Goal: Use online tool/utility: Utilize a website feature to perform a specific function

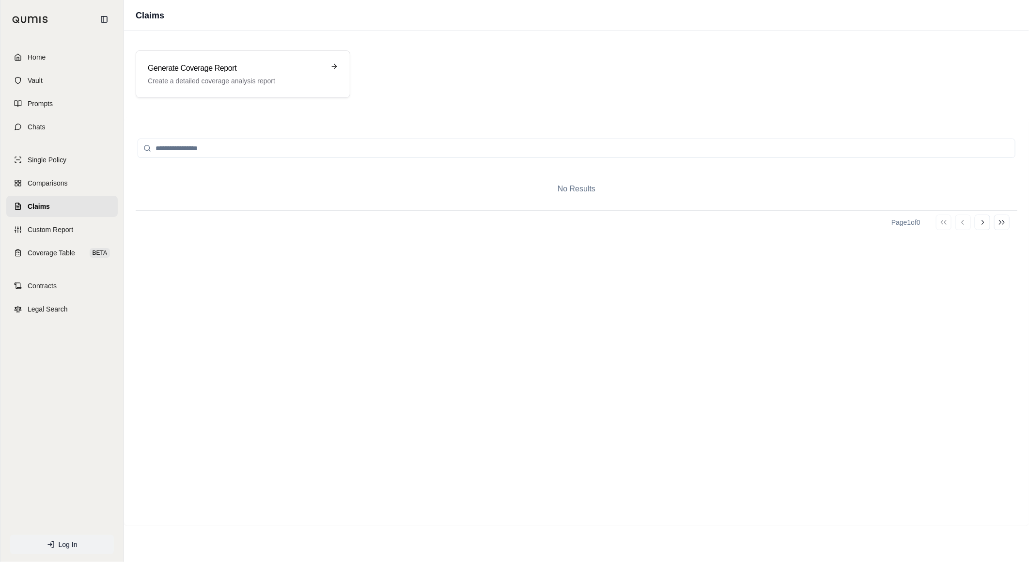
click at [64, 545] on span "Log In" at bounding box center [68, 545] width 19 height 10
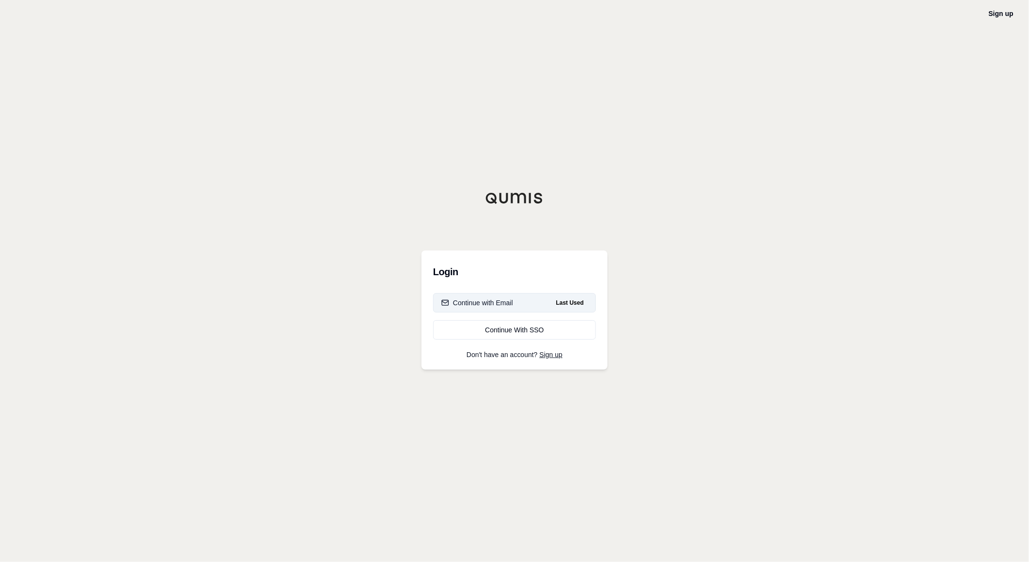
click at [527, 302] on button "Continue with Email Last Used" at bounding box center [514, 302] width 163 height 19
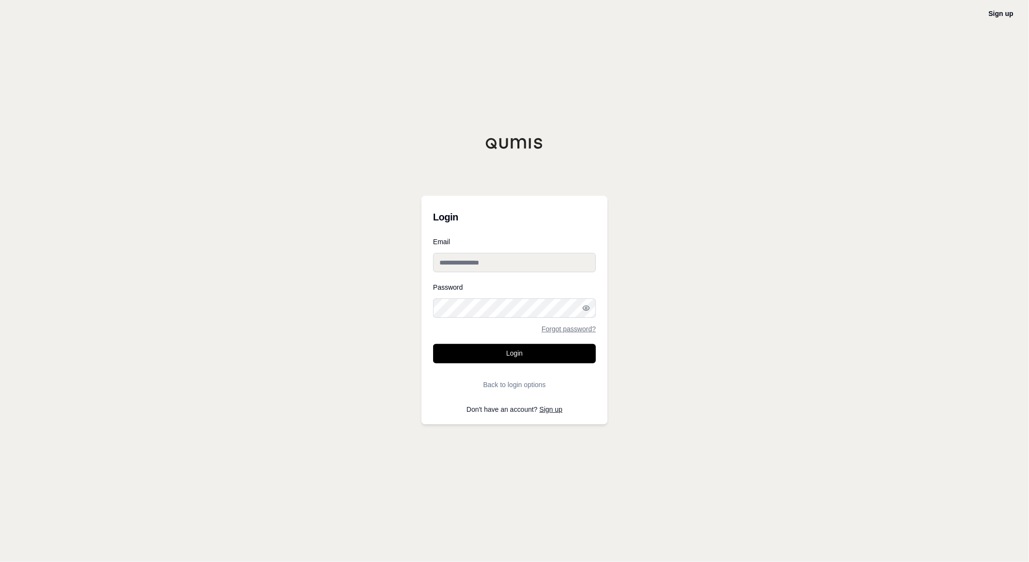
type input "**********"
click at [446, 354] on button "Login" at bounding box center [514, 353] width 163 height 19
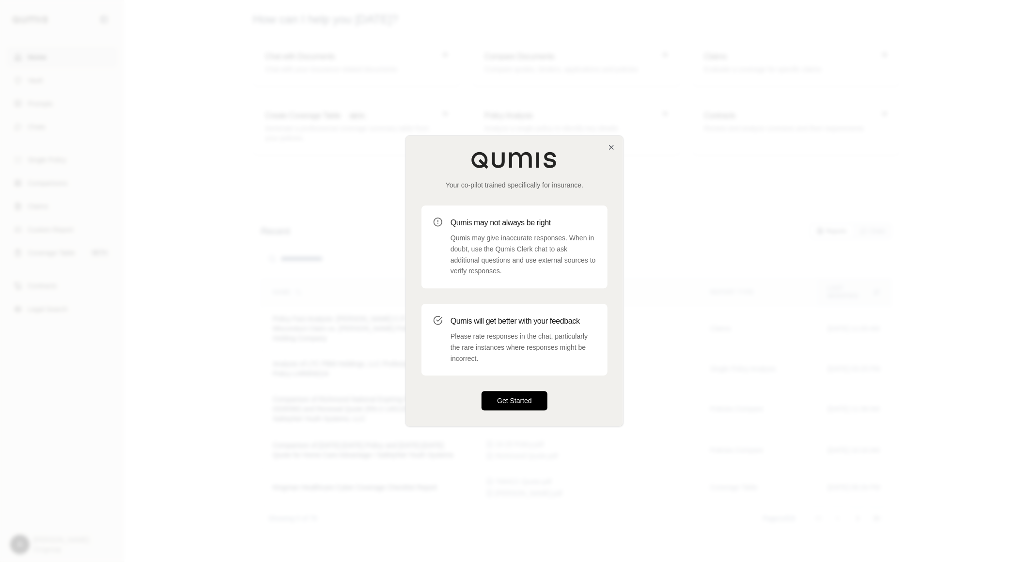
click at [534, 403] on button "Get Started" at bounding box center [514, 400] width 66 height 19
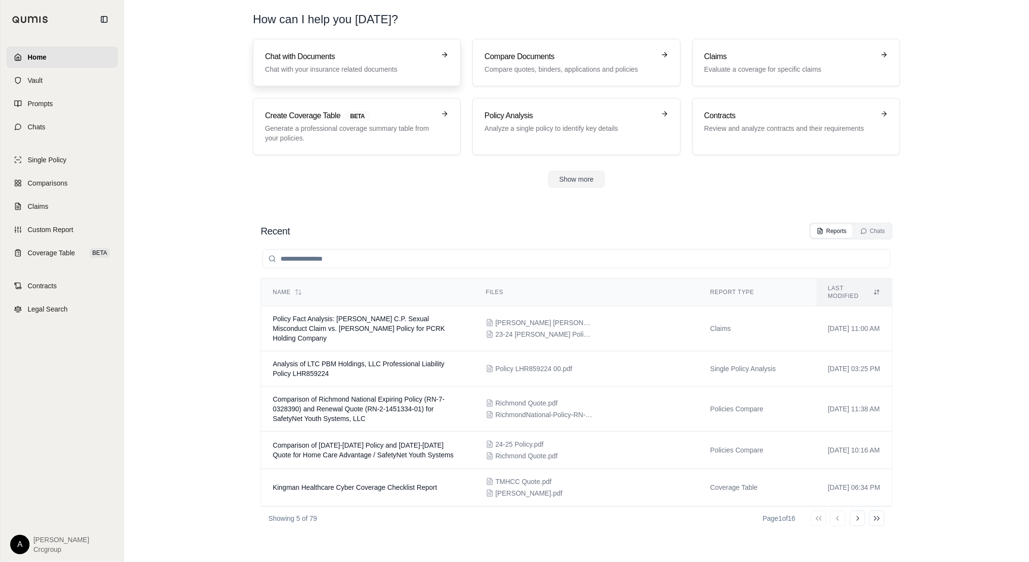
click at [310, 65] on p "Chat with your insurance related documents" at bounding box center [350, 69] width 170 height 10
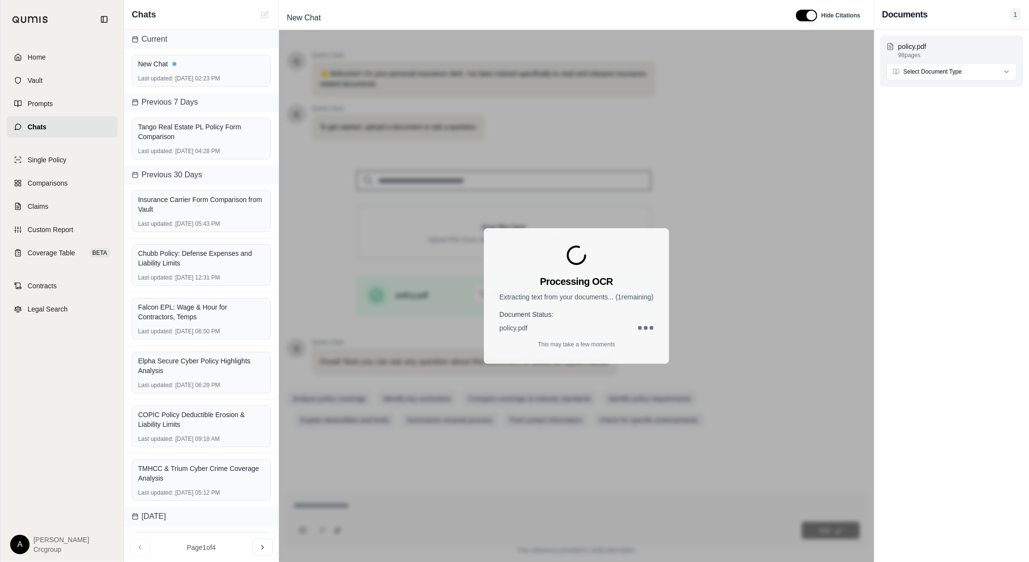
click at [976, 71] on html "Home Vault Prompts Chats Single Policy Comparisons Claims Custom Report Coverag…" at bounding box center [514, 281] width 1029 height 562
click at [336, 509] on div "Processing OCR Extracting text from your documents... ( 1 remaining) Document S…" at bounding box center [576, 296] width 595 height 532
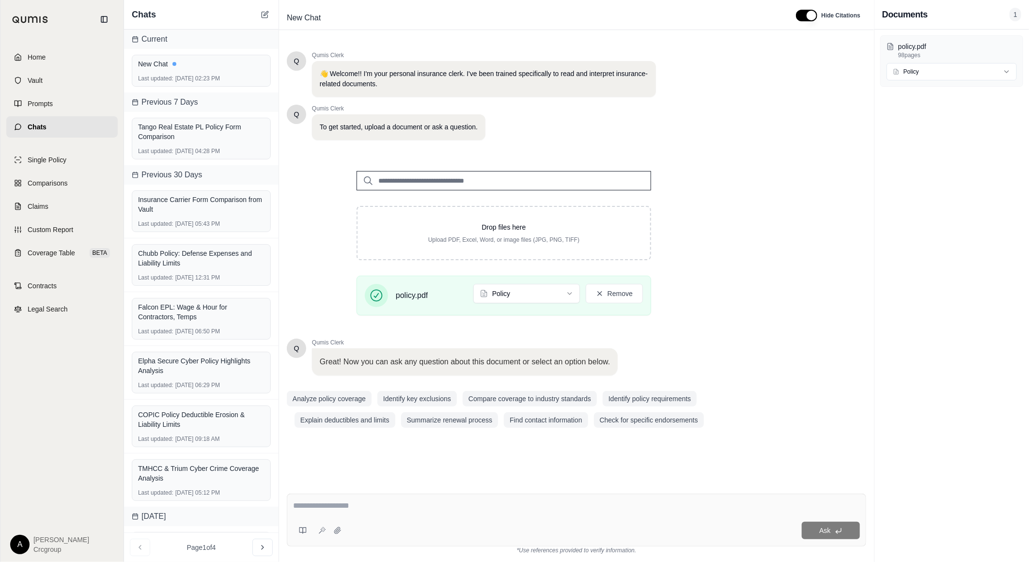
click at [378, 507] on textarea at bounding box center [576, 506] width 567 height 12
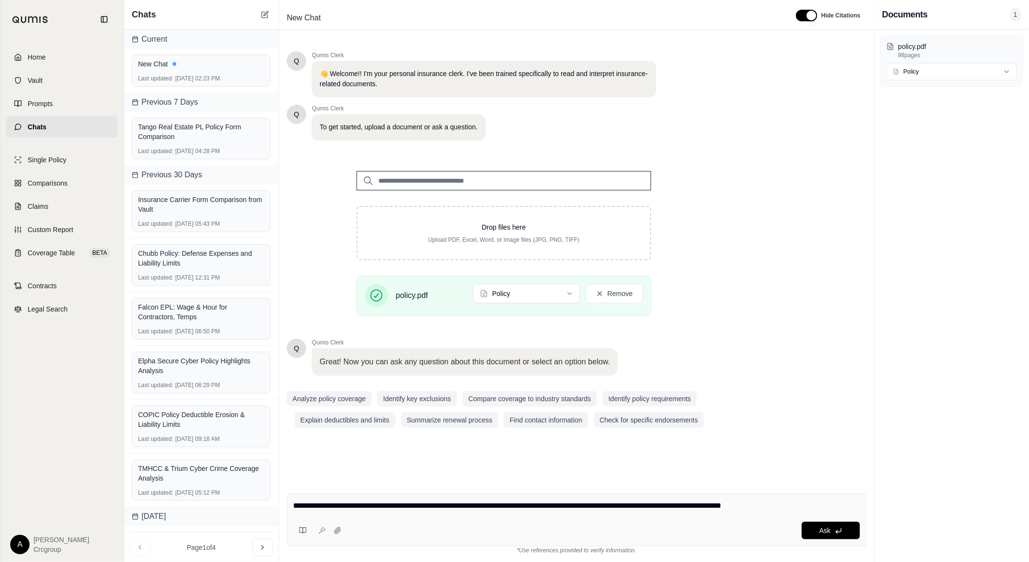
type textarea "**********"
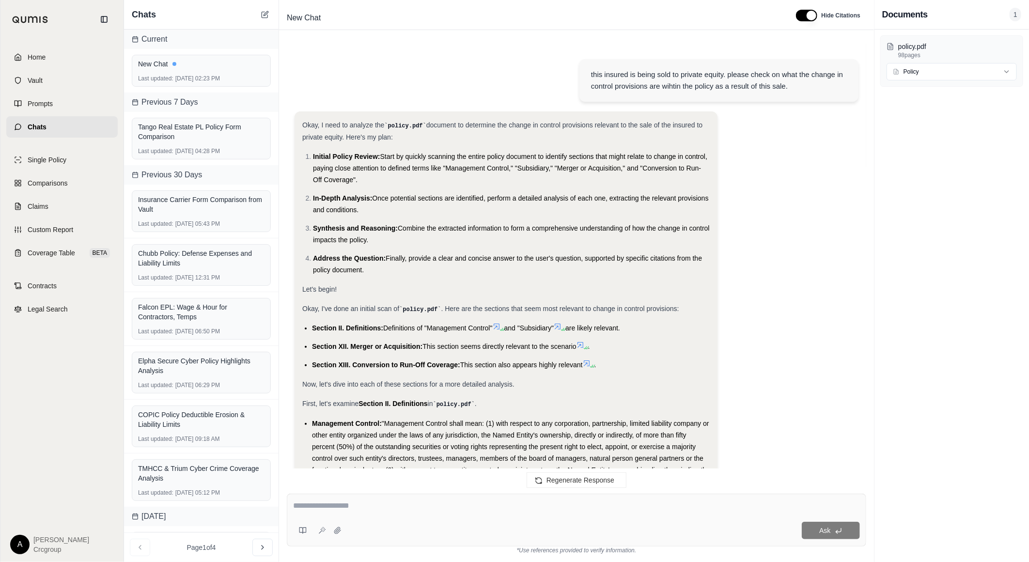
scroll to position [960, 0]
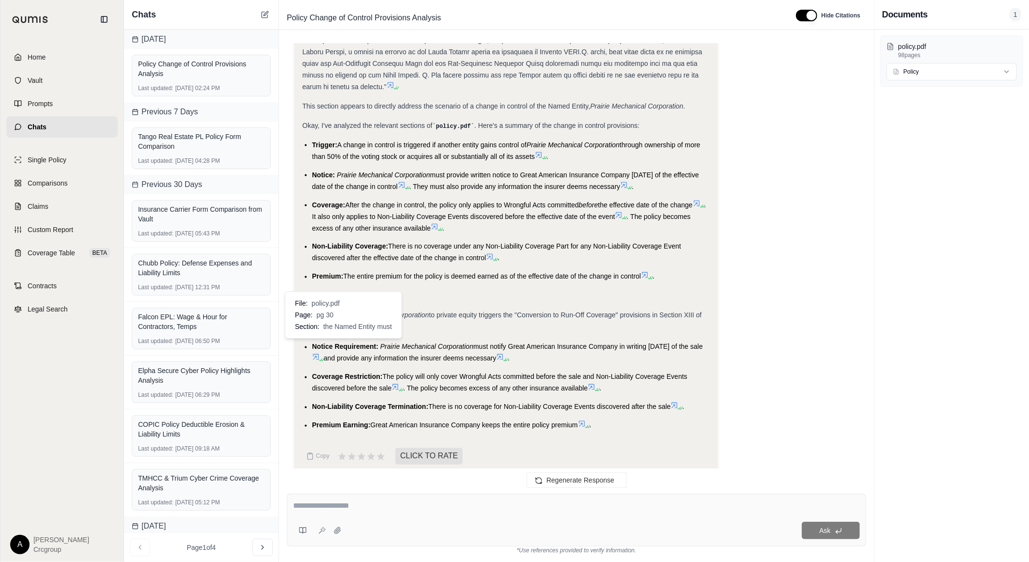
click at [320, 353] on icon at bounding box center [316, 357] width 8 height 8
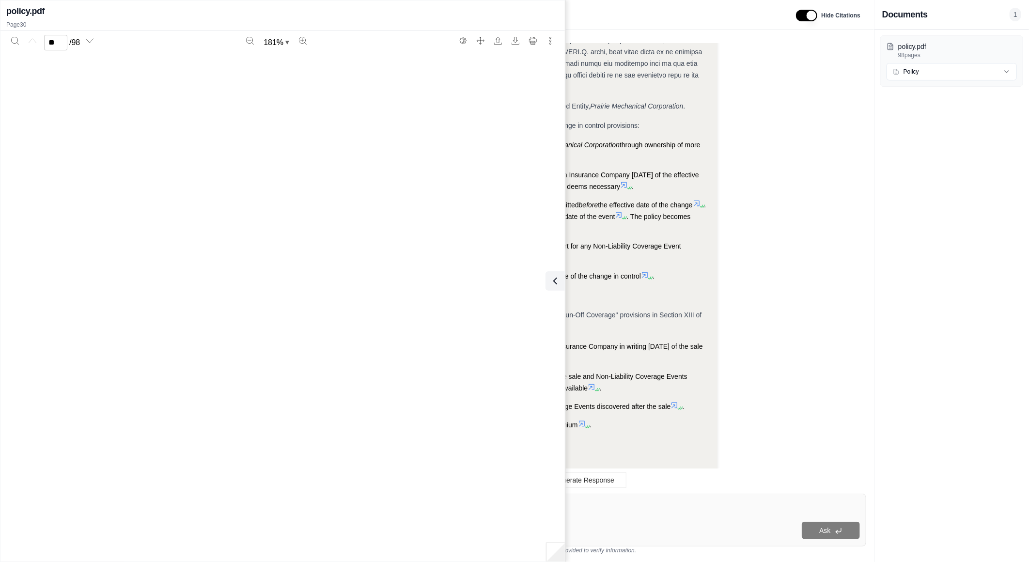
type input "**"
click at [705, 349] on li "Notice Requirement: Prairie Mechanical Corporation must notify Great American I…" at bounding box center [511, 352] width 398 height 23
click at [556, 281] on icon at bounding box center [553, 281] width 12 height 12
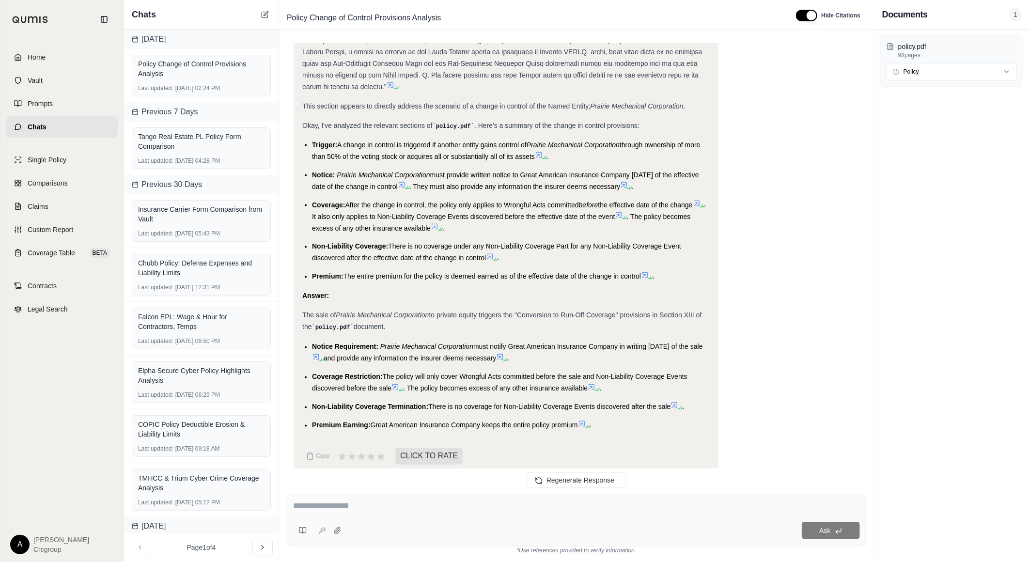
click at [568, 514] on div at bounding box center [576, 507] width 567 height 15
click at [570, 504] on textarea at bounding box center [576, 506] width 567 height 12
type textarea "**********"
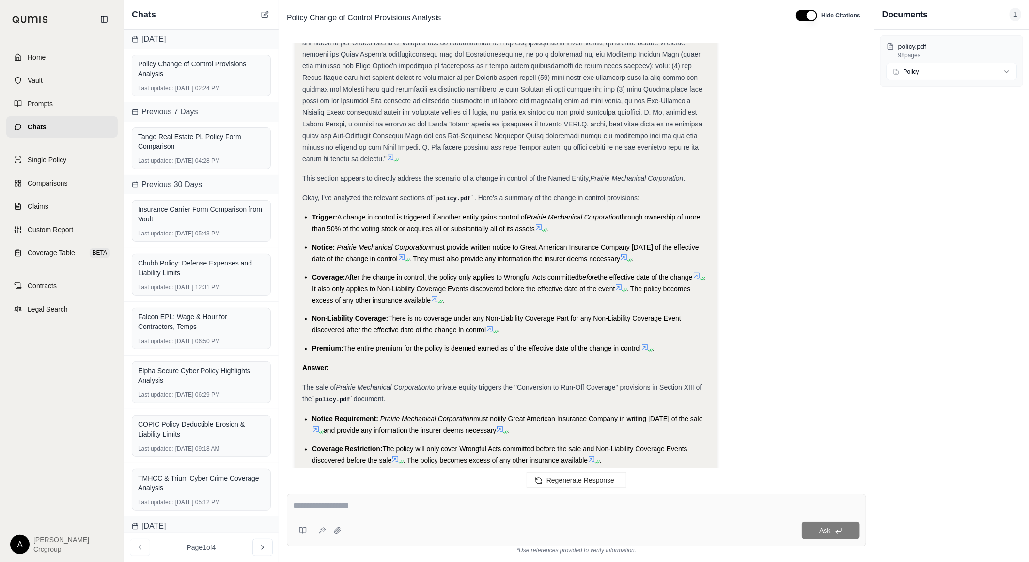
scroll to position [1049, 0]
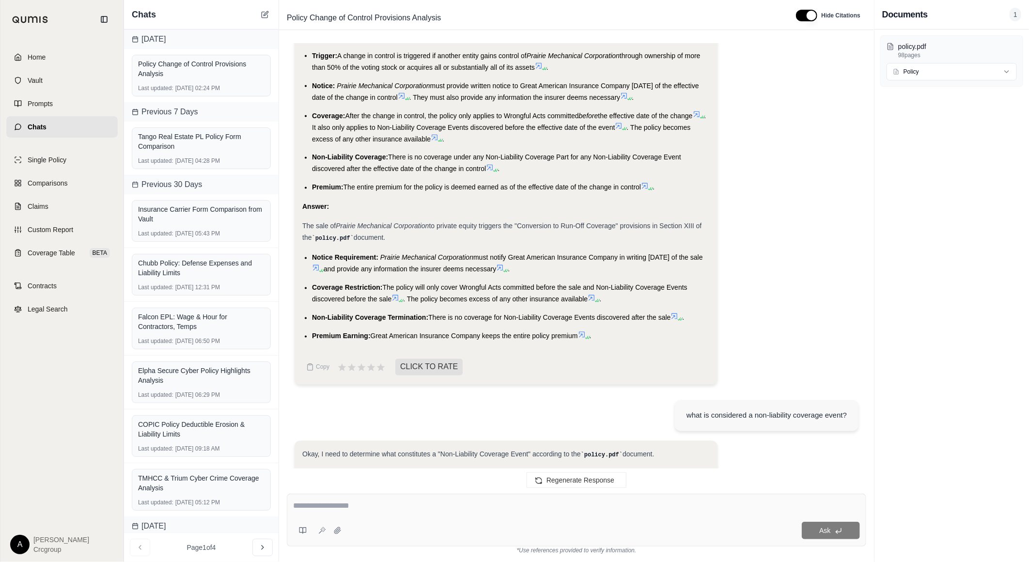
drag, startPoint x: 578, startPoint y: 322, endPoint x: 299, endPoint y: 242, distance: 290.2
click at [304, 252] on ul "Notice Requirement: Prairie Mechanical Corporation must notify Great American I…" at bounding box center [505, 297] width 407 height 90
copy ul "Notice Requirement: Prairie Mechanical Corporation must notify Great American I…"
click at [320, 264] on icon at bounding box center [316, 268] width 8 height 8
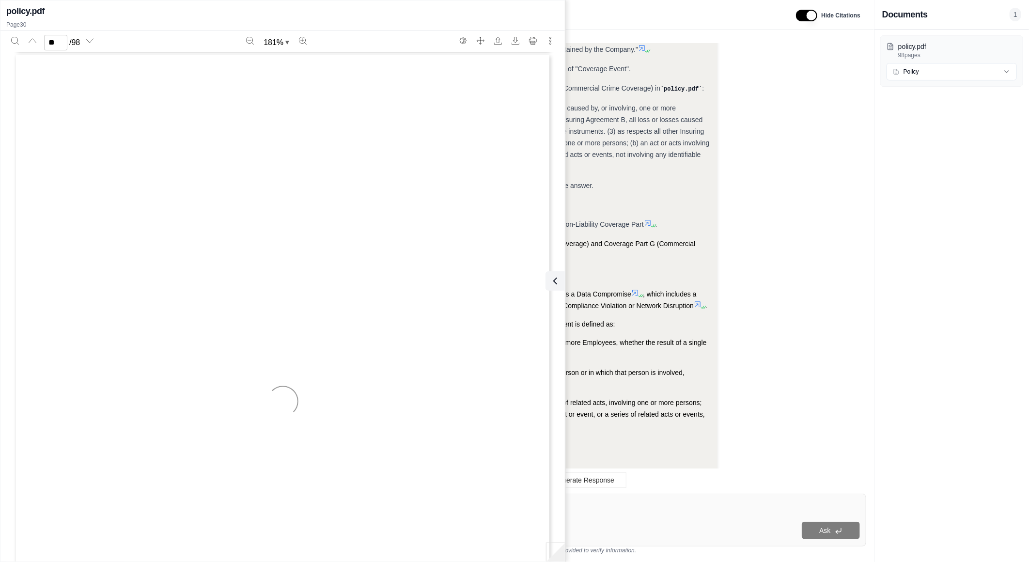
scroll to position [20159, 0]
type input "**"
click at [551, 282] on icon at bounding box center [553, 281] width 12 height 12
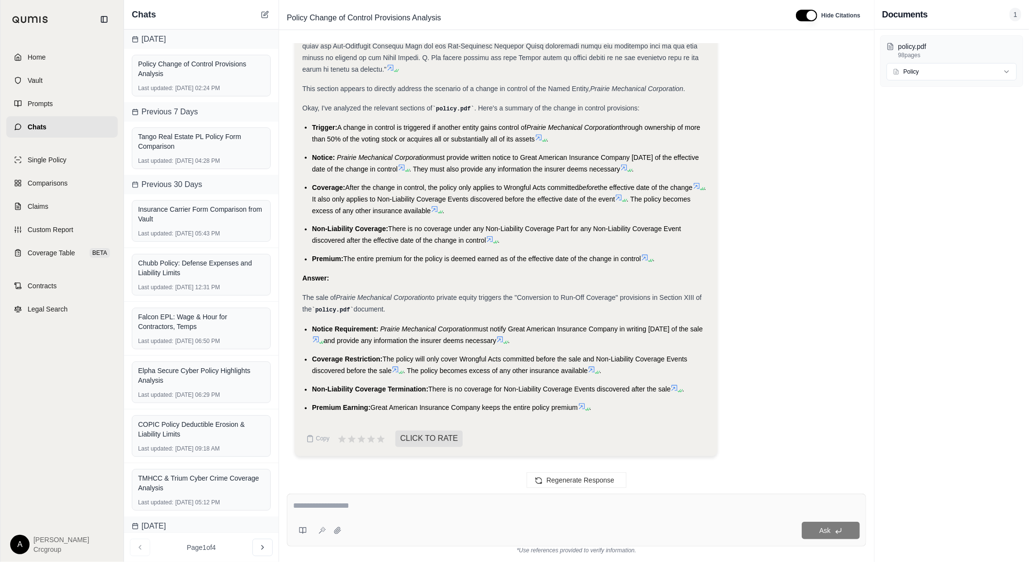
scroll to position [1857, 0]
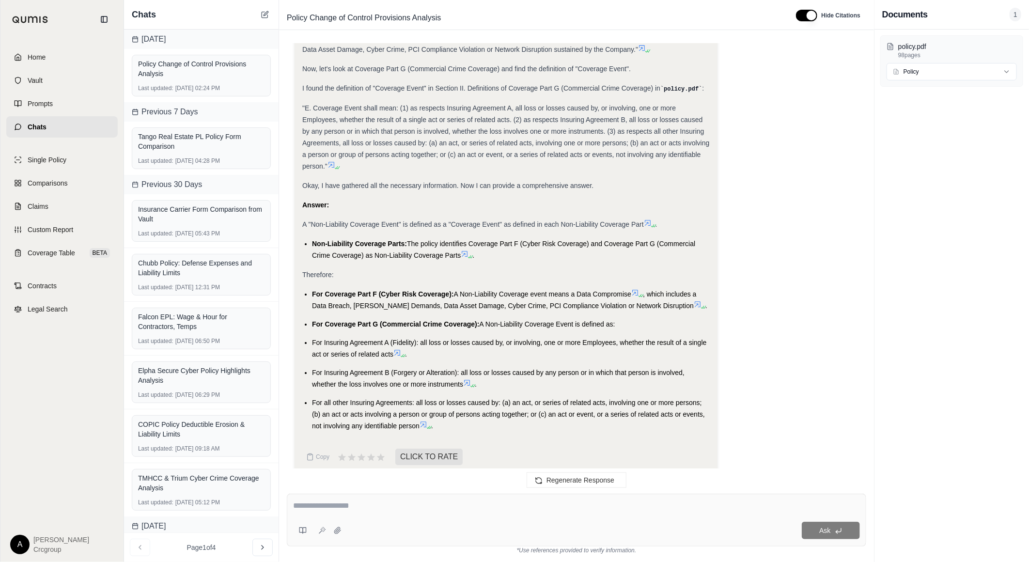
click at [387, 498] on div "Ask" at bounding box center [576, 520] width 579 height 53
type textarea "**********"
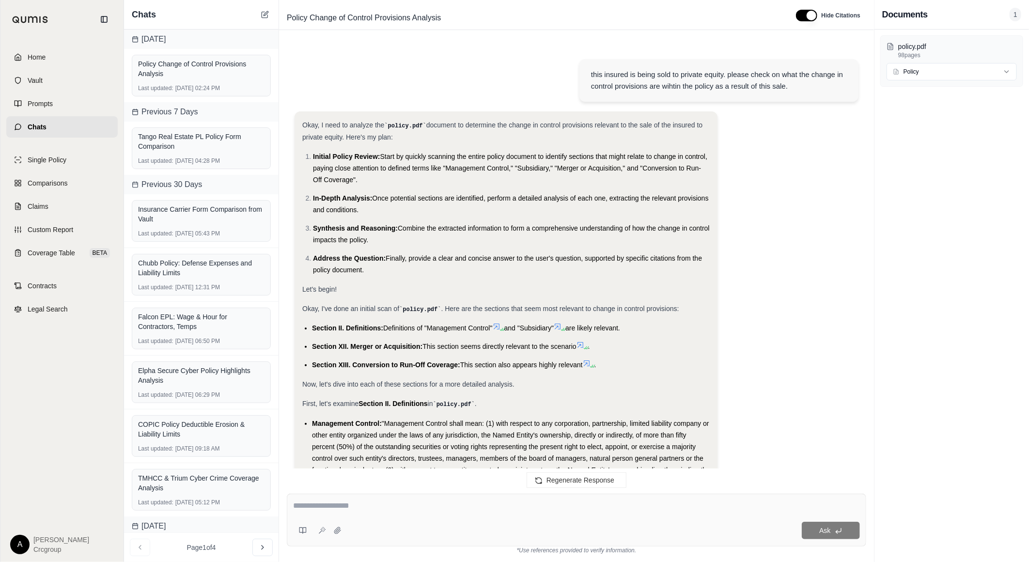
scroll to position [2937, 0]
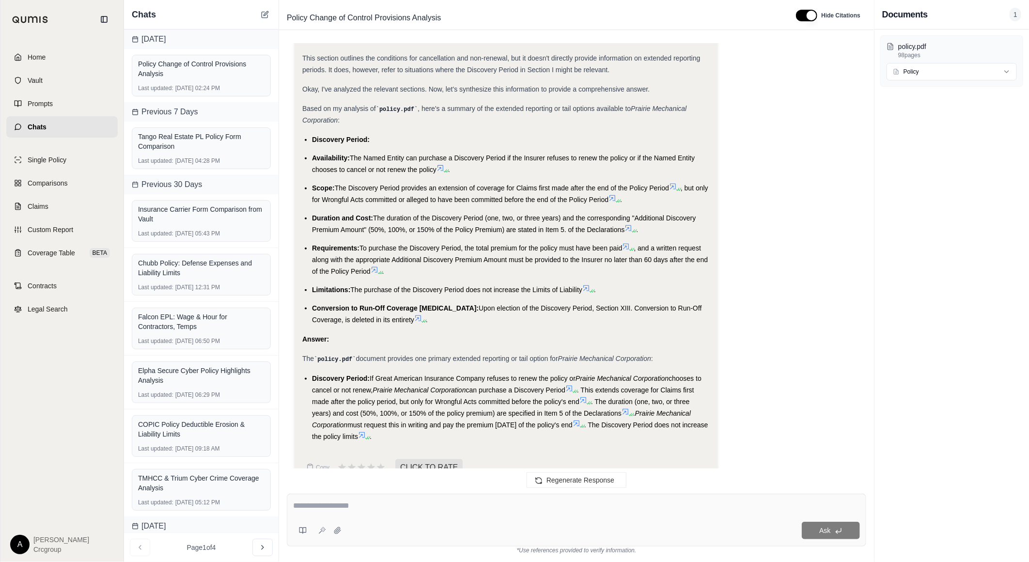
click at [369, 495] on div "Ask" at bounding box center [576, 520] width 579 height 53
click at [361, 502] on textarea at bounding box center [576, 506] width 567 height 12
type textarea "**********"
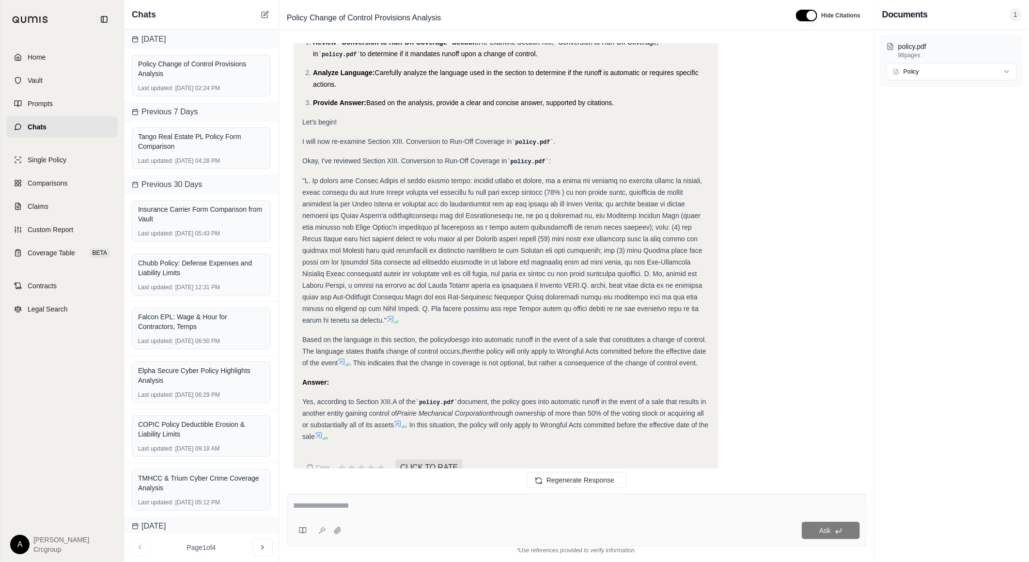
scroll to position [3230, 0]
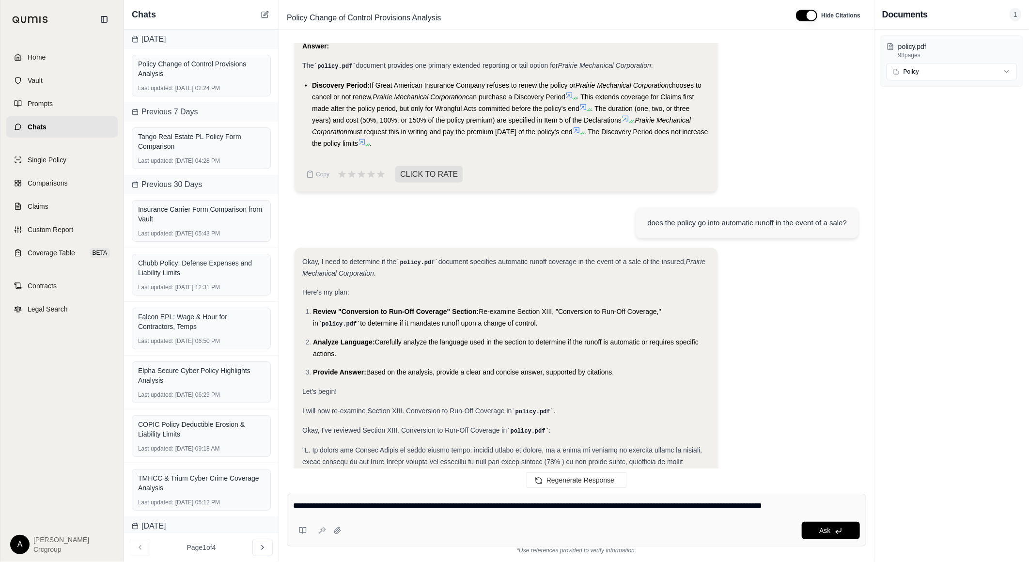
type textarea "**********"
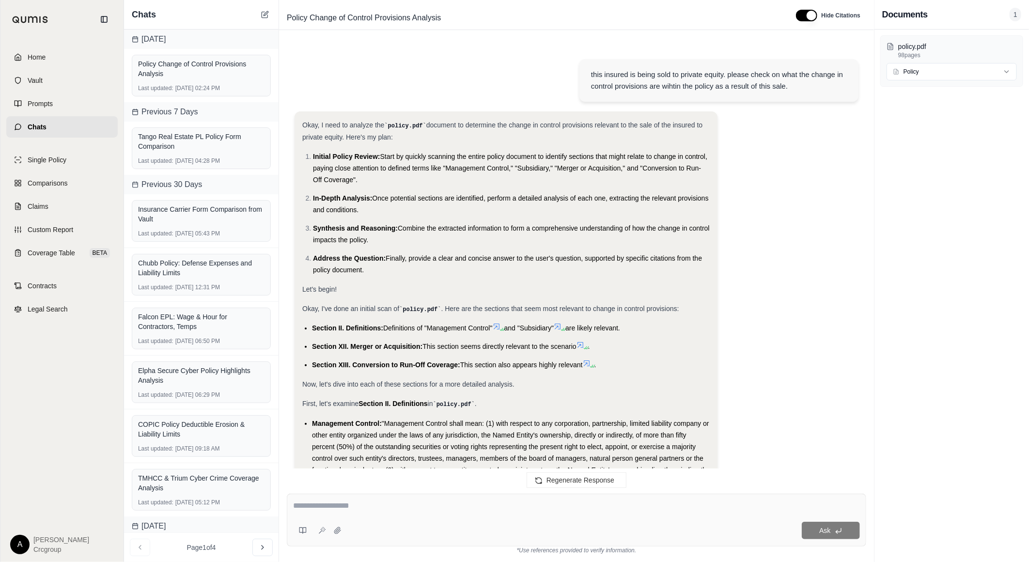
scroll to position [4224, 0]
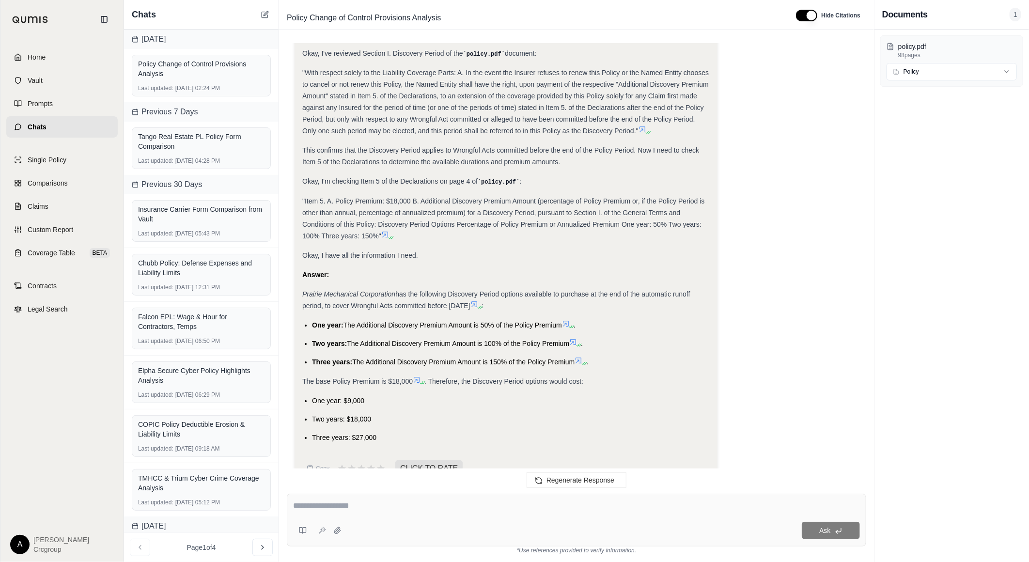
click at [417, 376] on icon at bounding box center [417, 380] width 8 height 8
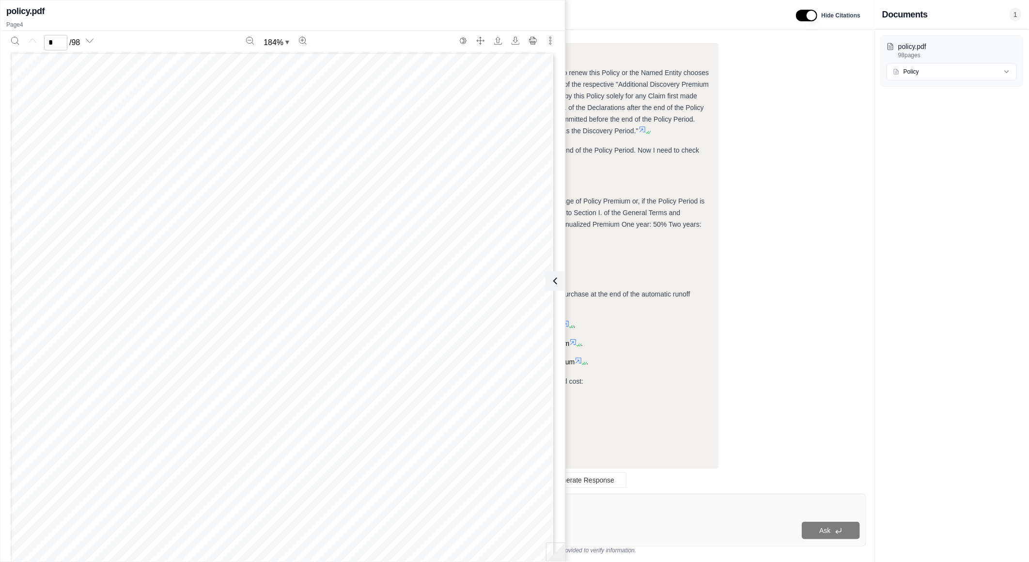
scroll to position [0, 0]
type input "*"
click at [692, 375] on div "The base Policy Premium is $18,000 . Therefore, the Discovery Period options wo…" at bounding box center [505, 381] width 407 height 12
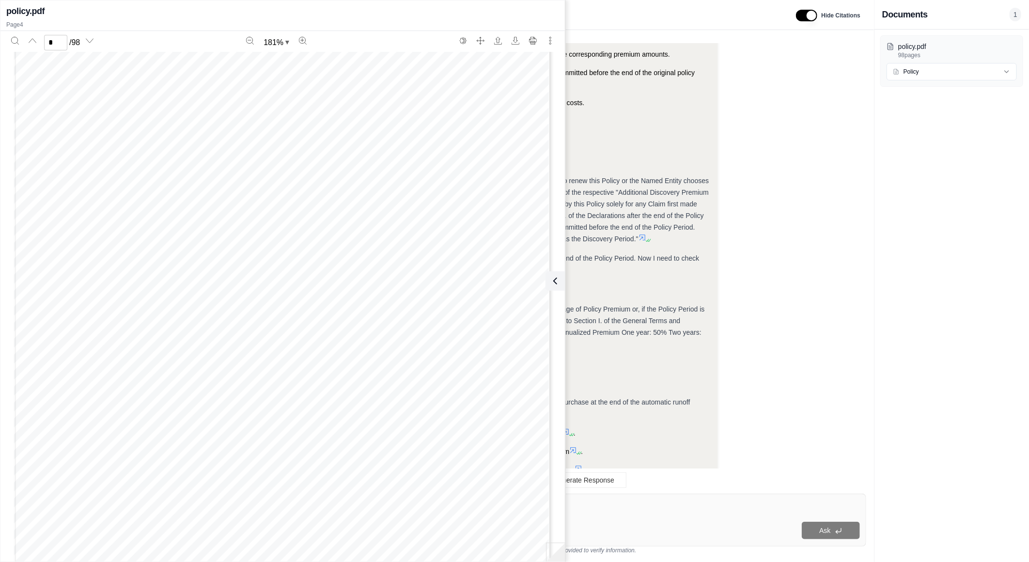
scroll to position [4224, 0]
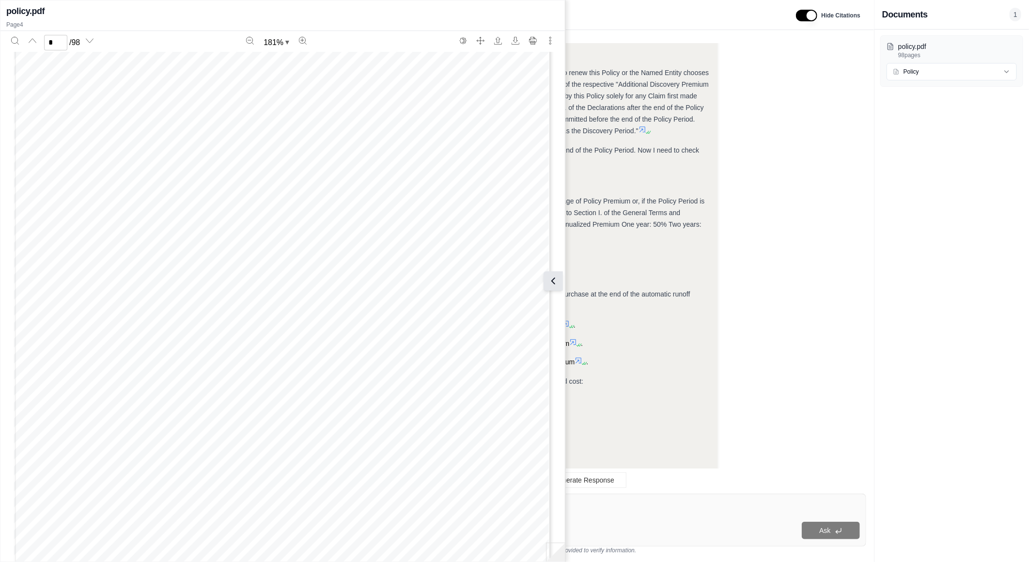
click at [558, 282] on icon at bounding box center [553, 281] width 12 height 12
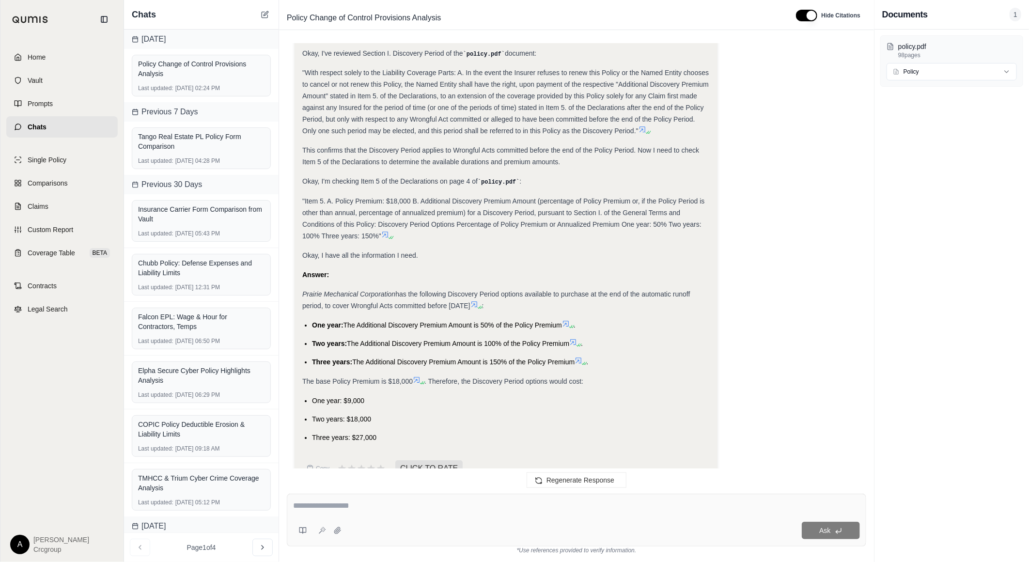
click at [478, 300] on icon at bounding box center [474, 304] width 8 height 8
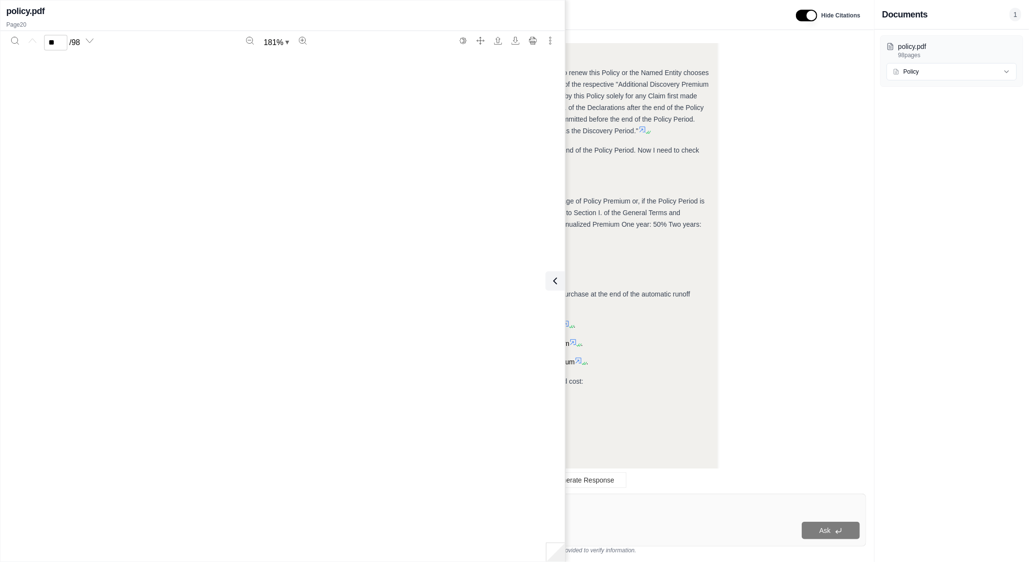
type input "**"
click at [555, 282] on icon at bounding box center [553, 281] width 12 height 12
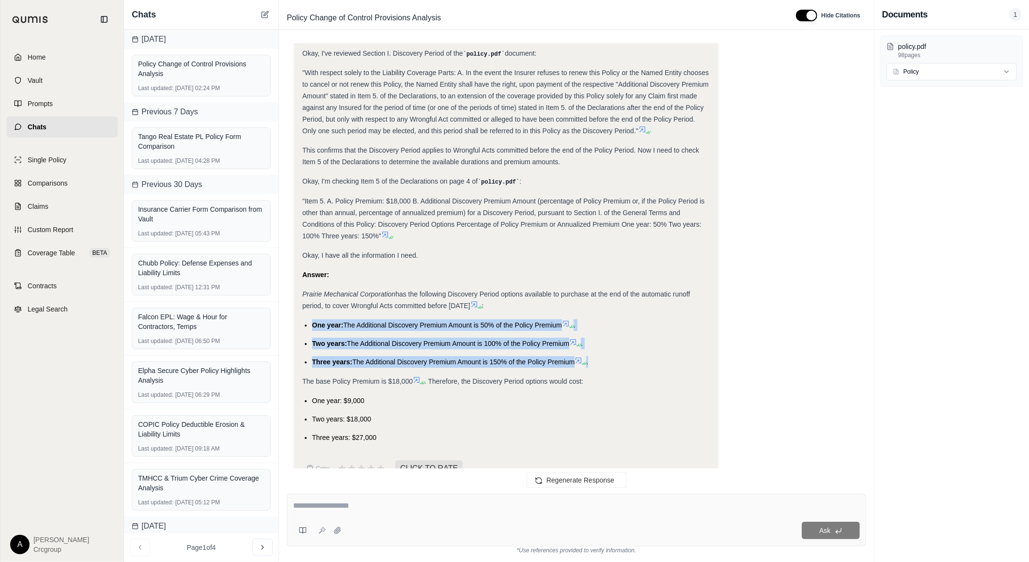
drag, startPoint x: 310, startPoint y: 297, endPoint x: 181, endPoint y: 351, distance: 140.1
click at [593, 338] on ul "One year: The Additional Discovery Premium Amount is 50% of the Policy Premium …" at bounding box center [505, 343] width 407 height 48
